Goal: Use online tool/utility: Utilize a website feature to perform a specific function

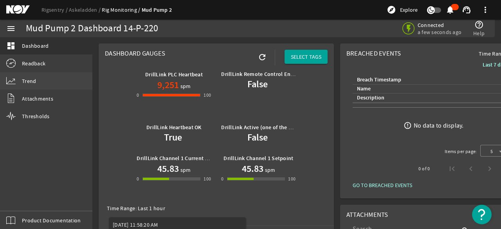
scroll to position [156, 0]
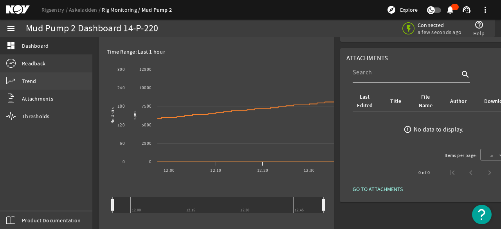
click at [31, 81] on span "Trend" at bounding box center [29, 81] width 14 height 8
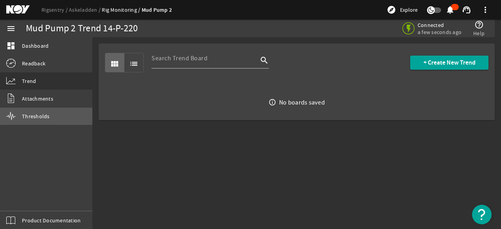
click at [35, 115] on span "Thresholds" at bounding box center [36, 116] width 28 height 8
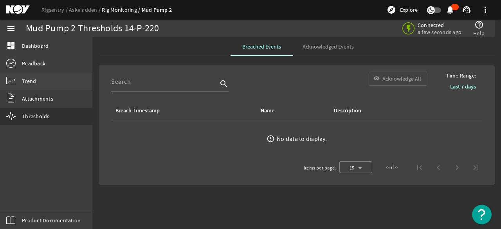
click at [26, 81] on span "Trend" at bounding box center [29, 81] width 14 height 8
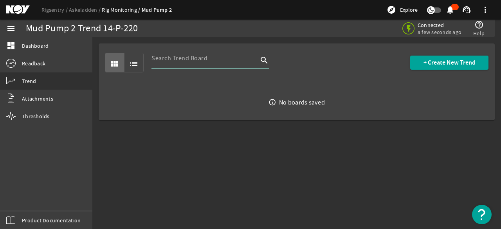
click at [170, 57] on input at bounding box center [204, 58] width 106 height 9
type input "t"
type input "a"
click at [133, 64] on mat-icon "list" at bounding box center [133, 63] width 9 height 9
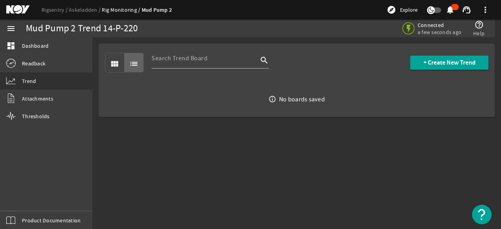
click at [110, 64] on mat-icon "view_module" at bounding box center [114, 63] width 9 height 9
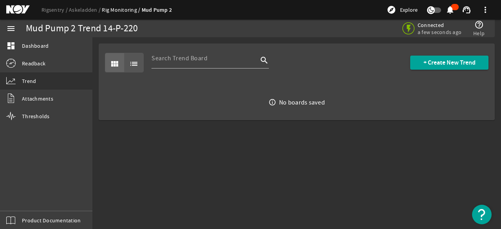
click at [134, 62] on mat-icon "list" at bounding box center [133, 63] width 9 height 9
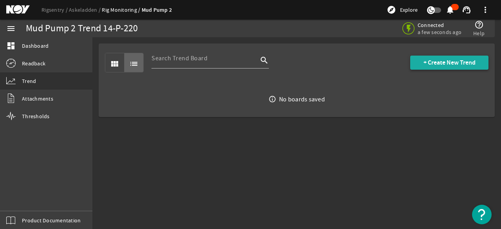
click at [444, 61] on span "+ Create New Trend" at bounding box center [449, 63] width 52 height 8
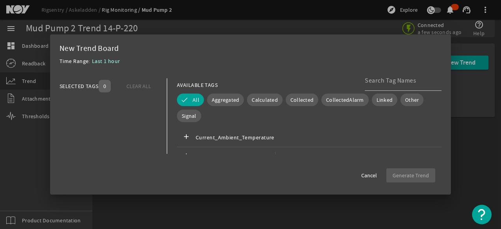
click at [106, 88] on span "0" at bounding box center [105, 86] width 12 height 13
click at [182, 142] on mat-icon "add" at bounding box center [185, 137] width 9 height 9
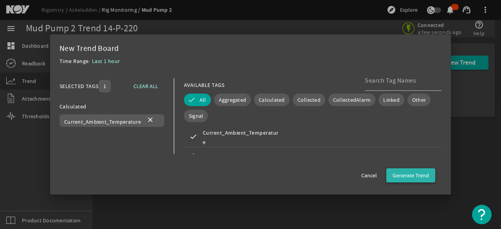
click at [403, 172] on span "Generate Trend" at bounding box center [410, 175] width 36 height 8
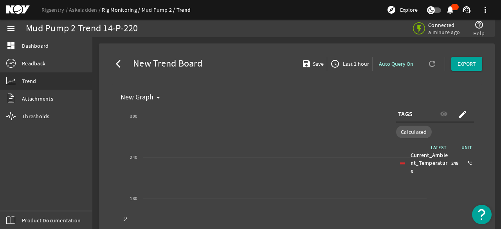
select select "ALL"
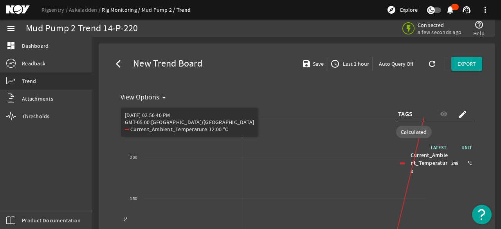
click at [242, 156] on rect "Chart title" at bounding box center [273, 221] width 313 height 235
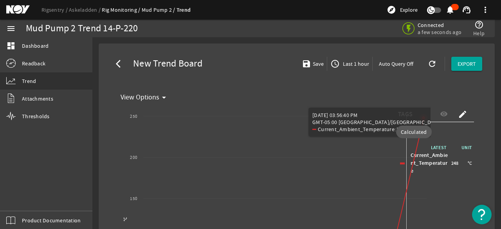
click at [406, 198] on icon "Chart title" at bounding box center [285, 215] width 278 height 194
click at [422, 186] on rect "Chart title" at bounding box center [273, 221] width 313 height 235
click at [457, 193] on div "LATEST UNIT Current_Ambient_Temperature 248 °C" at bounding box center [435, 222] width 78 height 156
click at [425, 155] on rect "Chart title" at bounding box center [273, 221] width 313 height 235
click at [418, 163] on rect "Chart title" at bounding box center [273, 221] width 313 height 235
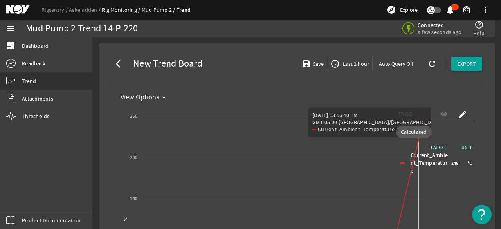
click at [418, 164] on rect "Chart title" at bounding box center [273, 221] width 313 height 235
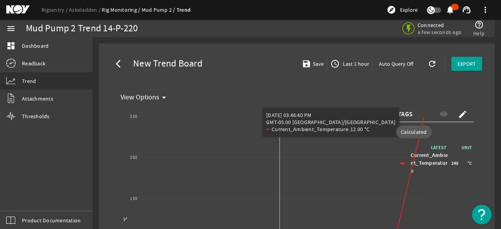
click at [280, 162] on rect "Chart title" at bounding box center [273, 221] width 313 height 235
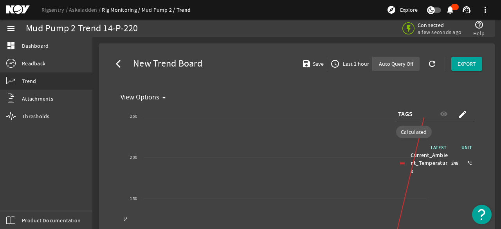
click at [395, 62] on span "Auto Query Off" at bounding box center [396, 64] width 34 height 8
